Goal: Book appointment/travel/reservation

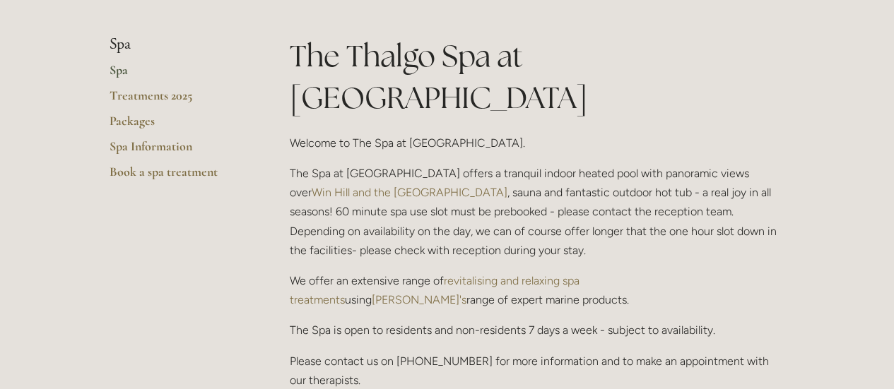
scroll to position [286, 0]
click at [135, 118] on link "Packages" at bounding box center [177, 124] width 135 height 25
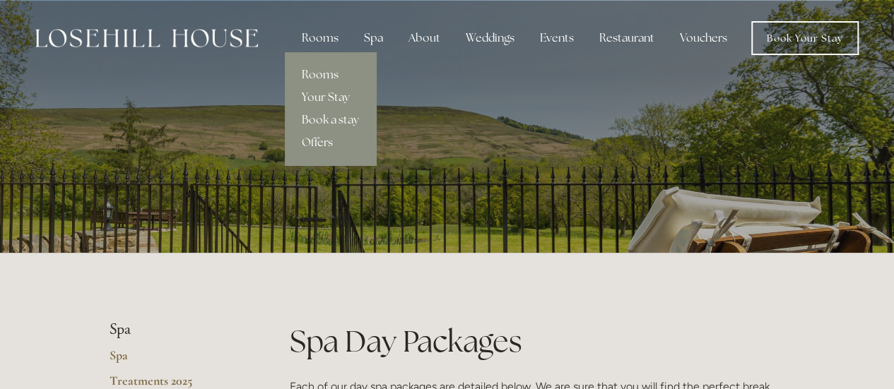
click at [325, 77] on link "Rooms" at bounding box center [330, 75] width 91 height 23
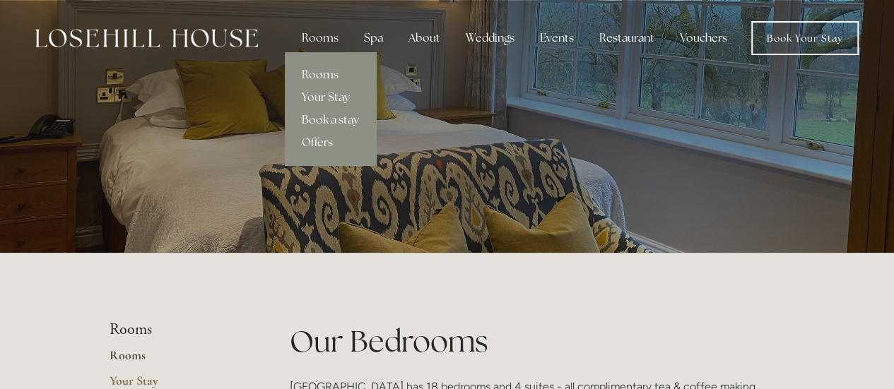
click at [328, 120] on link "Book a stay" at bounding box center [330, 120] width 91 height 23
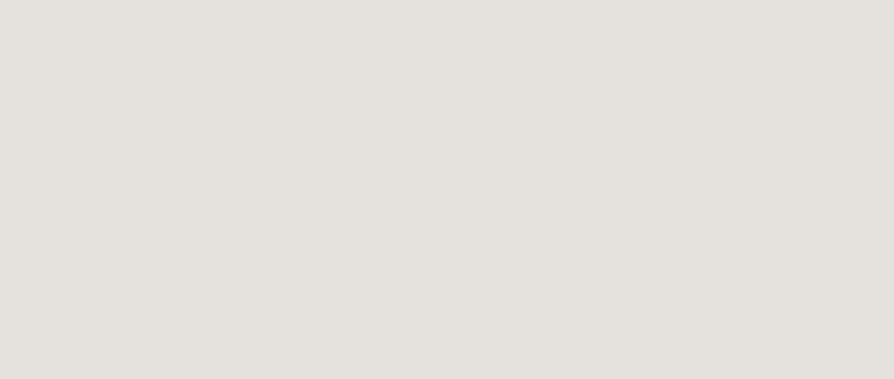
scroll to position [1235, 0]
